Goal: Communication & Community: Answer question/provide support

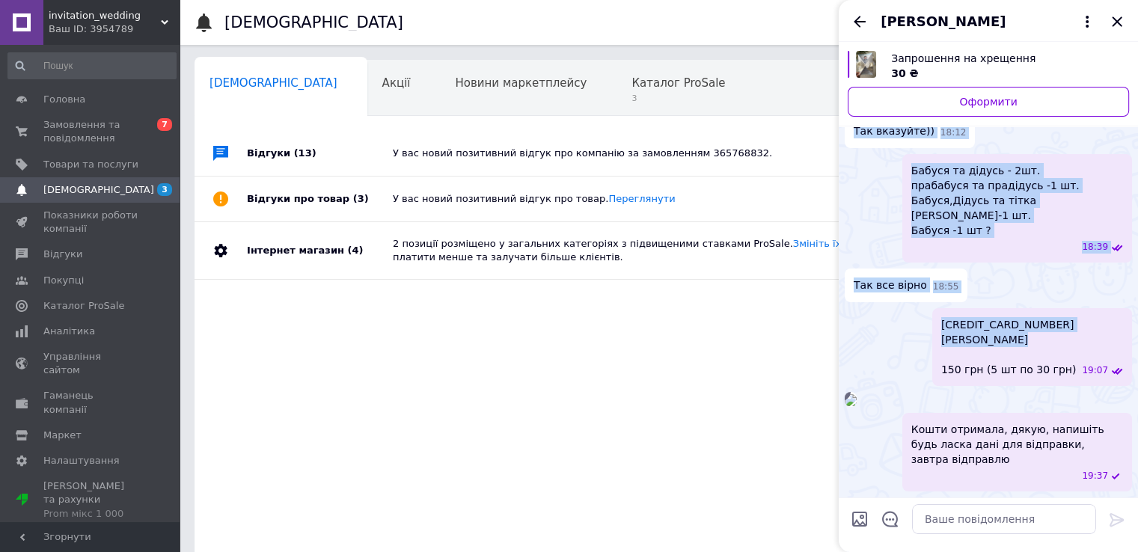
scroll to position [9588, 0]
drag, startPoint x: 1053, startPoint y: 143, endPoint x: 1011, endPoint y: 197, distance: 68.2
click at [1011, 148] on div "Так вказуйте)) 18:12" at bounding box center [987, 131] width 287 height 34
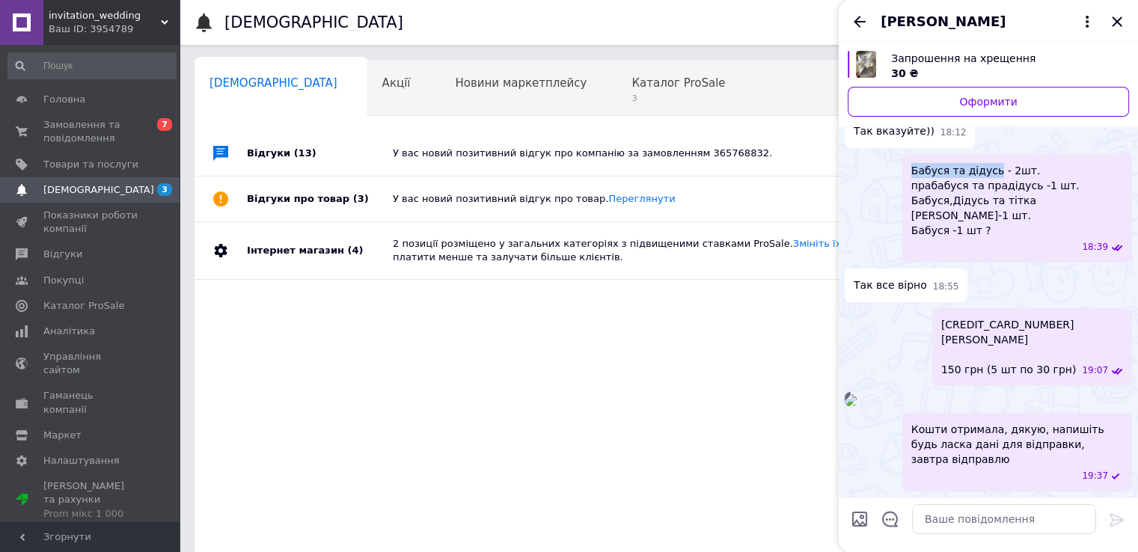
drag, startPoint x: 912, startPoint y: 219, endPoint x: 986, endPoint y: 225, distance: 73.5
click at [986, 225] on span "Бабуся та дідусь - 2шт. прабабуся та прадідусь -1 шт. Бабуся,[GEOGRAPHIC_DATA] …" at bounding box center [1017, 200] width 212 height 75
copy span "Бабуся та дідусь"
click at [682, 231] on div "2 позиції розміщено у загальних категоріях з підвищеними ставками ProSale. Змін…" at bounding box center [675, 250] width 565 height 57
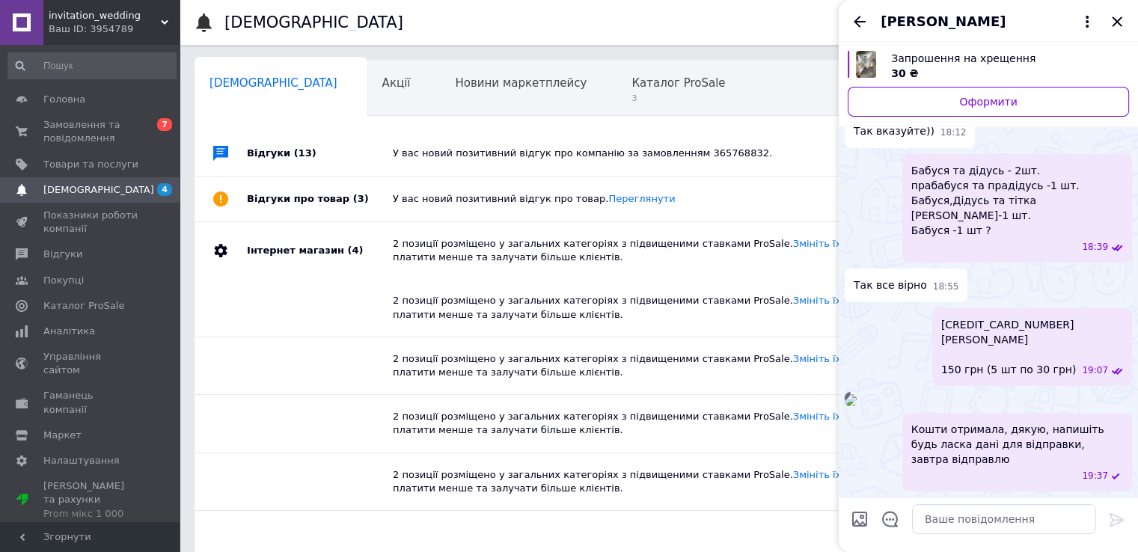
click at [912, 232] on span "Бабуся та дідусь - 2шт. прабабуся та прадідусь -1 шт. Бабуся,[GEOGRAPHIC_DATA] …" at bounding box center [1017, 200] width 212 height 75
drag, startPoint x: 912, startPoint y: 234, endPoint x: 1020, endPoint y: 234, distance: 107.7
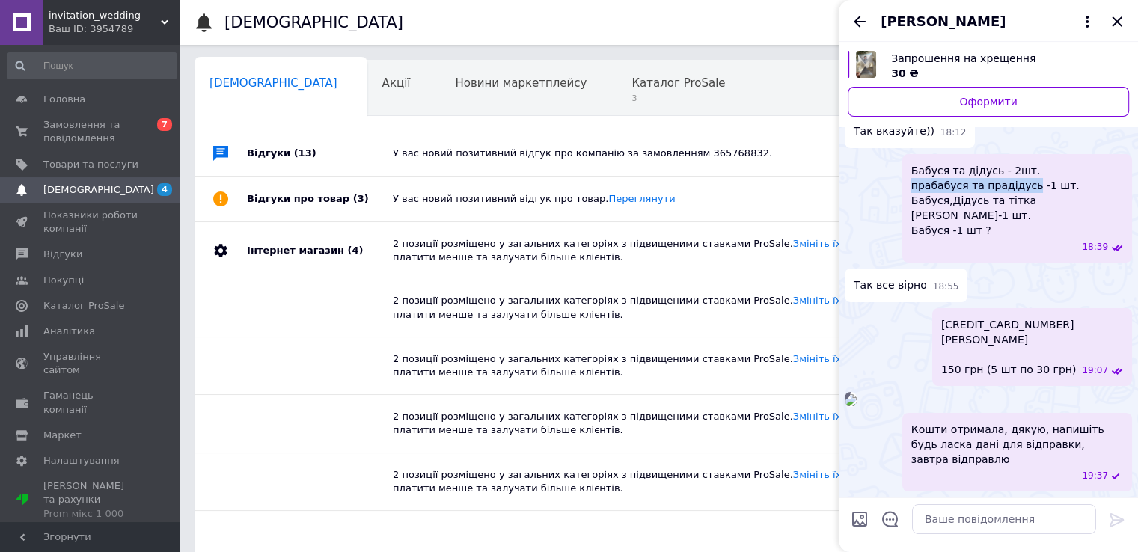
click at [1020, 234] on span "Бабуся та дідусь - 2шт. прабабуся та прадідусь -1 шт. Бабуся,[GEOGRAPHIC_DATA] …" at bounding box center [1017, 200] width 212 height 75
copy span "прабабуся та прадідусь"
drag, startPoint x: 913, startPoint y: 253, endPoint x: 1050, endPoint y: 255, distance: 136.9
click at [1050, 238] on span "Бабуся та дідусь - 2шт. прабабуся та прадідусь -1 шт. Бабуся,[GEOGRAPHIC_DATA] …" at bounding box center [1017, 200] width 212 height 75
copy span "Бабуся,Дідусь та тітка [PERSON_NAME]"
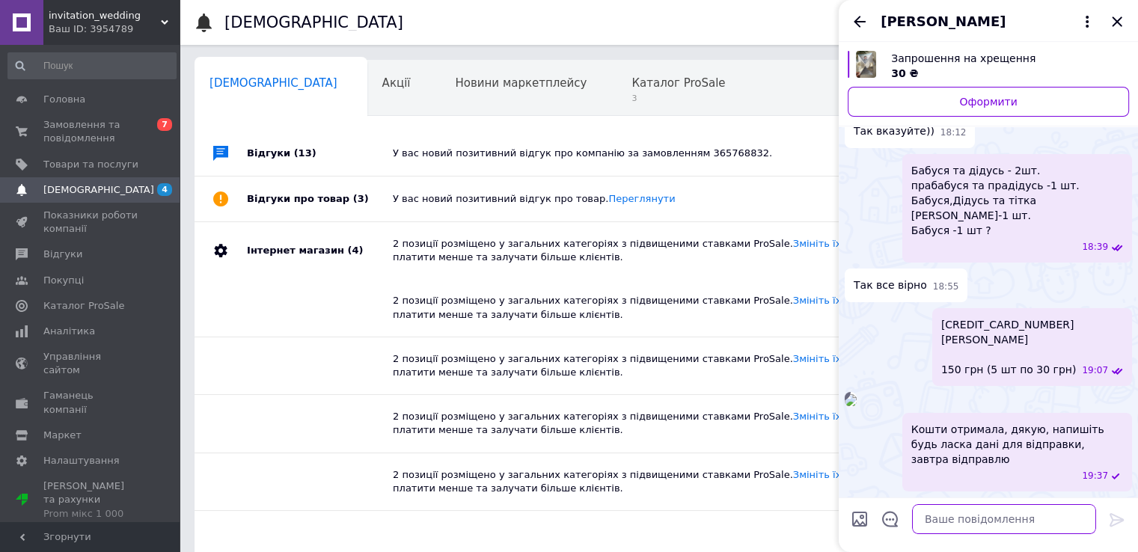
click at [969, 512] on textarea at bounding box center [1004, 519] width 184 height 30
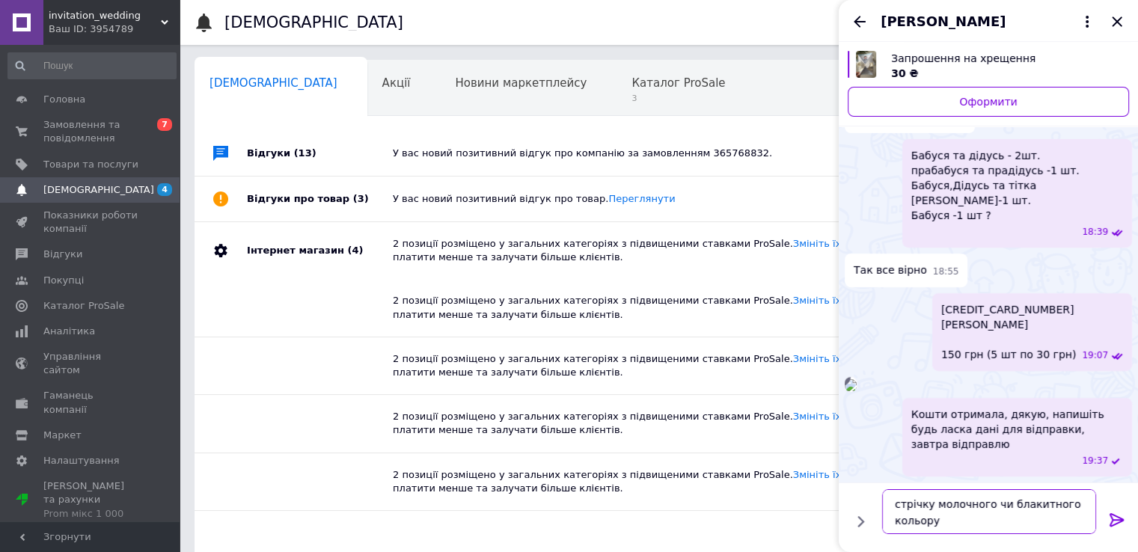
type textarea "стрічку молочного чи блакитного кольору?"
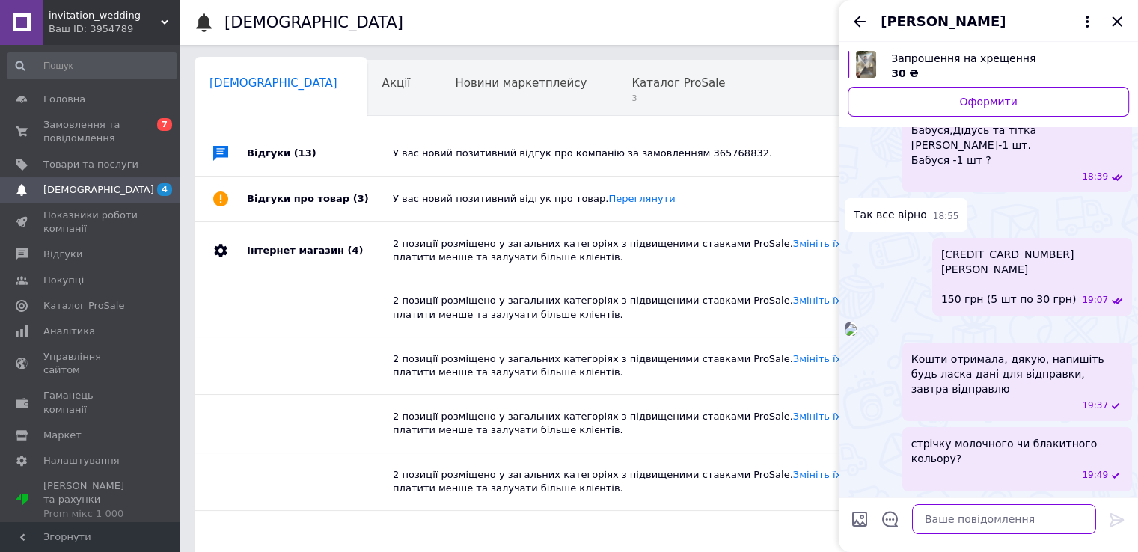
scroll to position [9857, 0]
click at [90, 140] on span "Замовлення та повідомлення" at bounding box center [90, 131] width 95 height 27
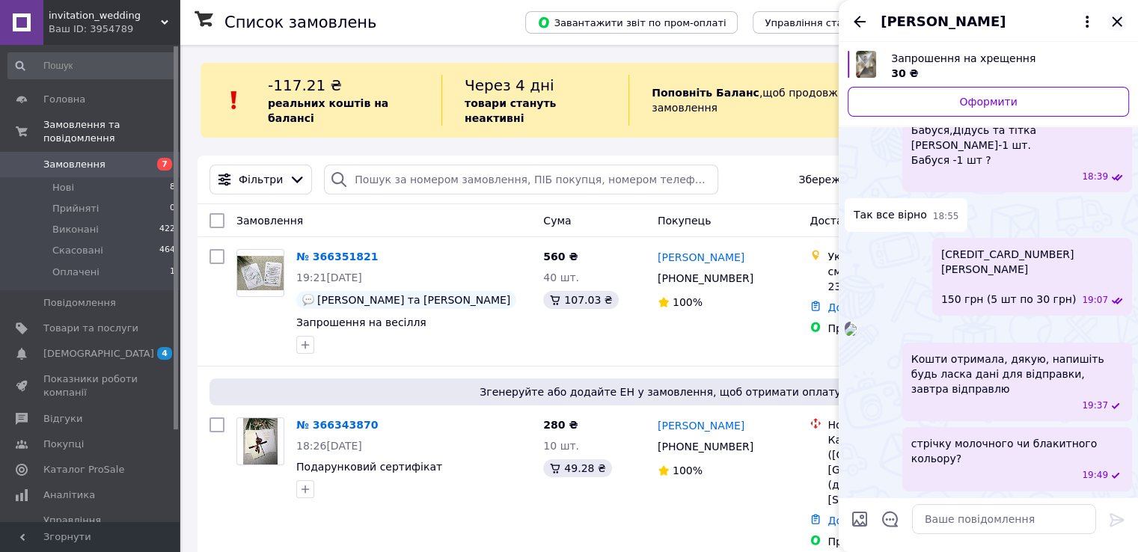
click at [1117, 22] on icon "Закрити" at bounding box center [1116, 21] width 10 height 10
